Goal: Task Accomplishment & Management: Manage account settings

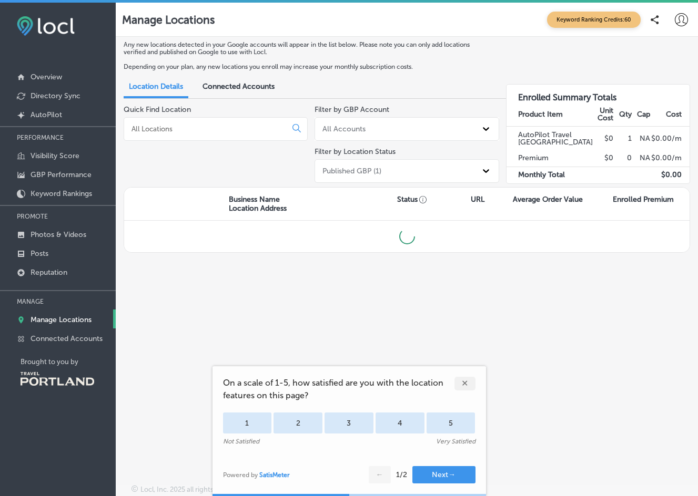
click at [468, 384] on div "✕" at bounding box center [464, 384] width 21 height 14
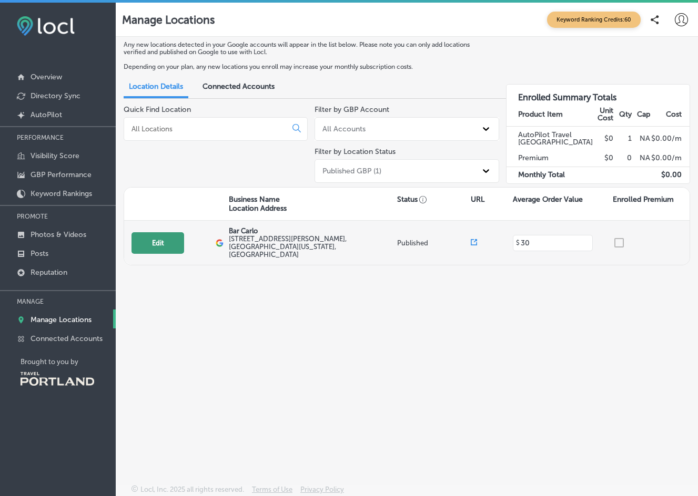
click at [168, 244] on button "Edit" at bounding box center [157, 243] width 53 height 22
select select "US"
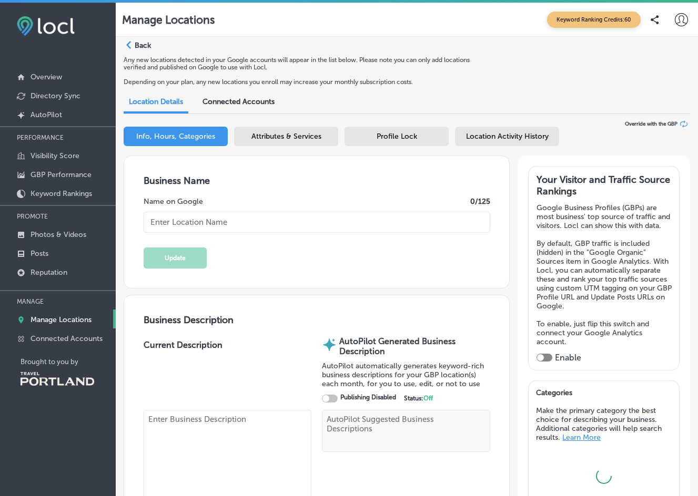
type input "Bar Carlo"
type textarea "Bar Carlo stands out among Portland restaurants with a creative twist on brunch…"
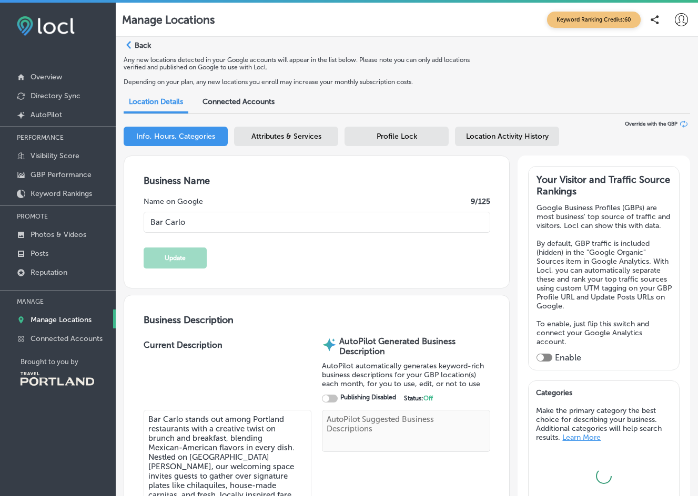
type textarea "Bar Carlo stands out among Portland restaurants with a creative twist on brunch…"
type input "[STREET_ADDRESS][PERSON_NAME]"
type input "[GEOGRAPHIC_DATA]"
type input "97206"
type input "US"
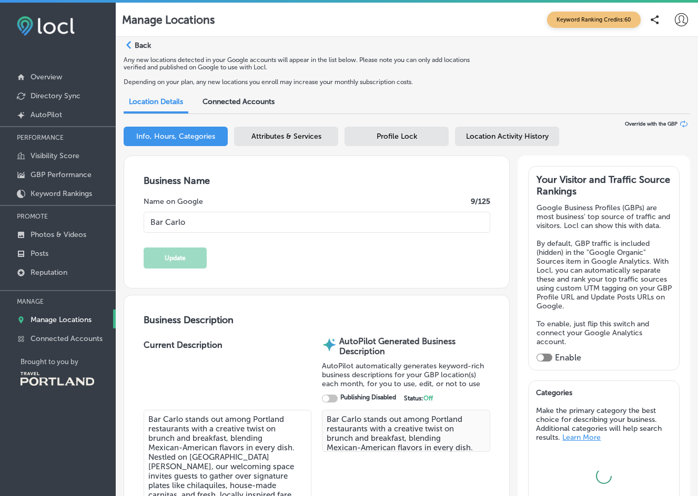
type input "[URL][DOMAIN_NAME]"
type input "[PHONE_NUMBER]"
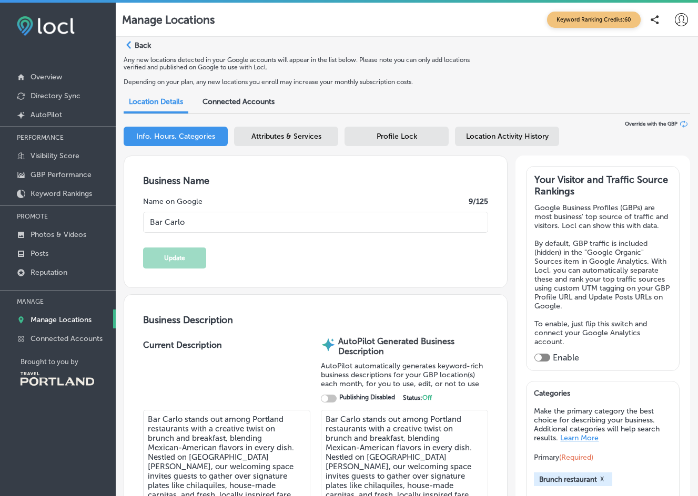
checkbox input "true"
type input "30"
type input "[EMAIL_ADDRESS][DOMAIN_NAME]"
type input "[URL][DOMAIN_NAME]"
checkbox input "true"
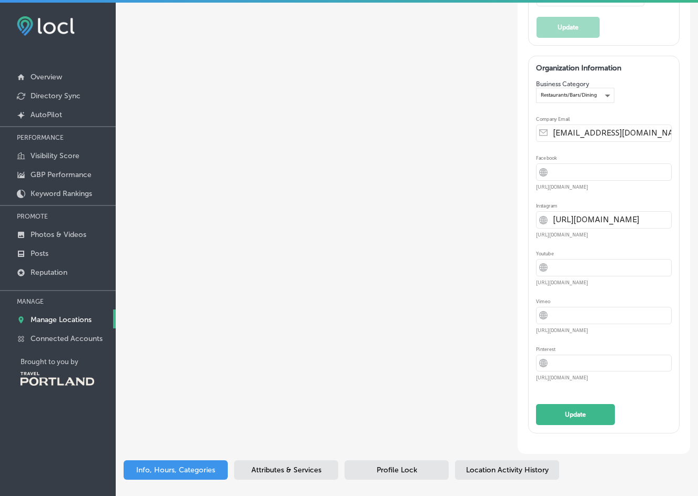
scroll to position [2437, 0]
